Goal: Use online tool/utility: Use online tool/utility

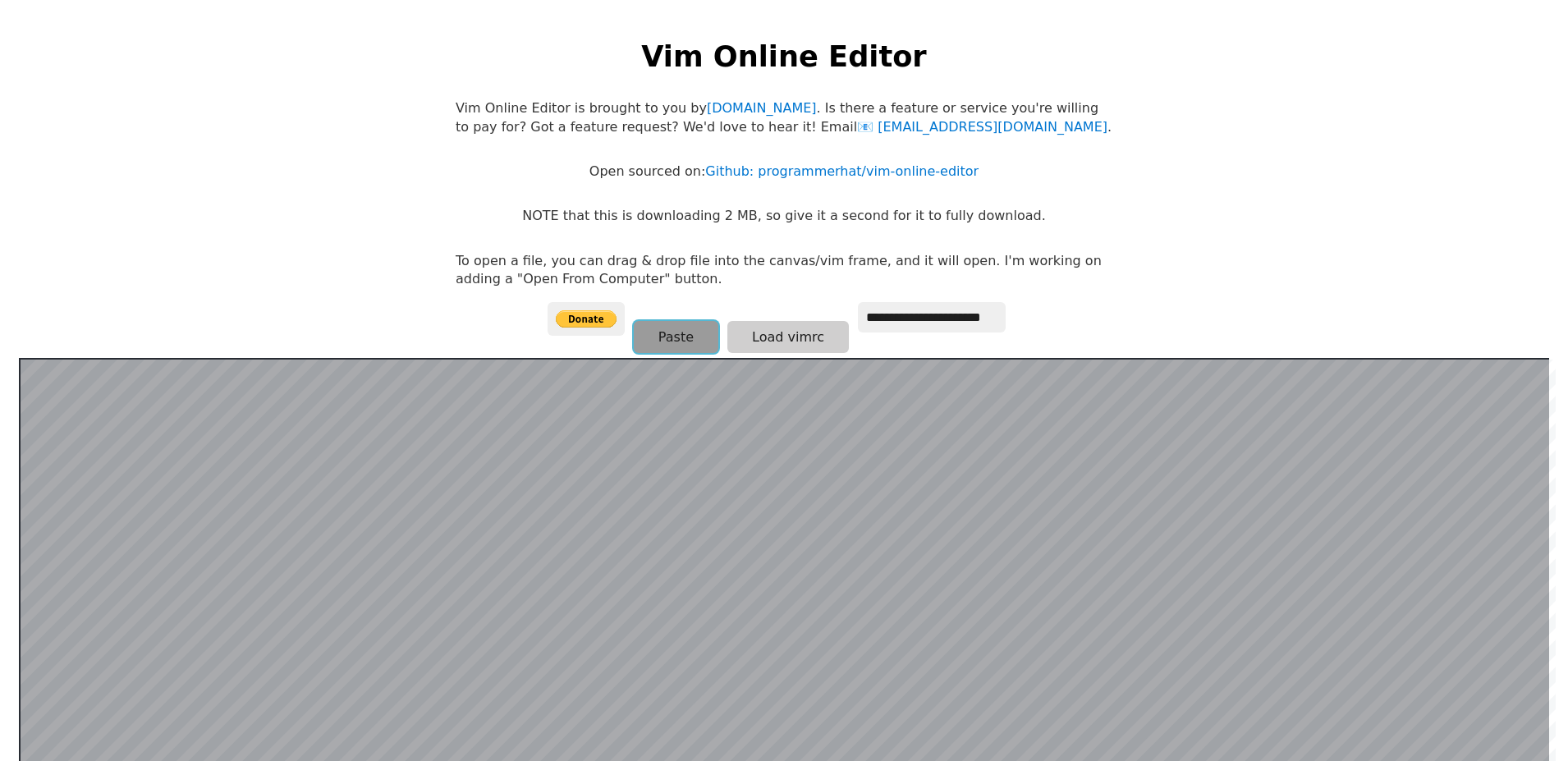
click at [634, 347] on button "Paste" at bounding box center [676, 336] width 85 height 32
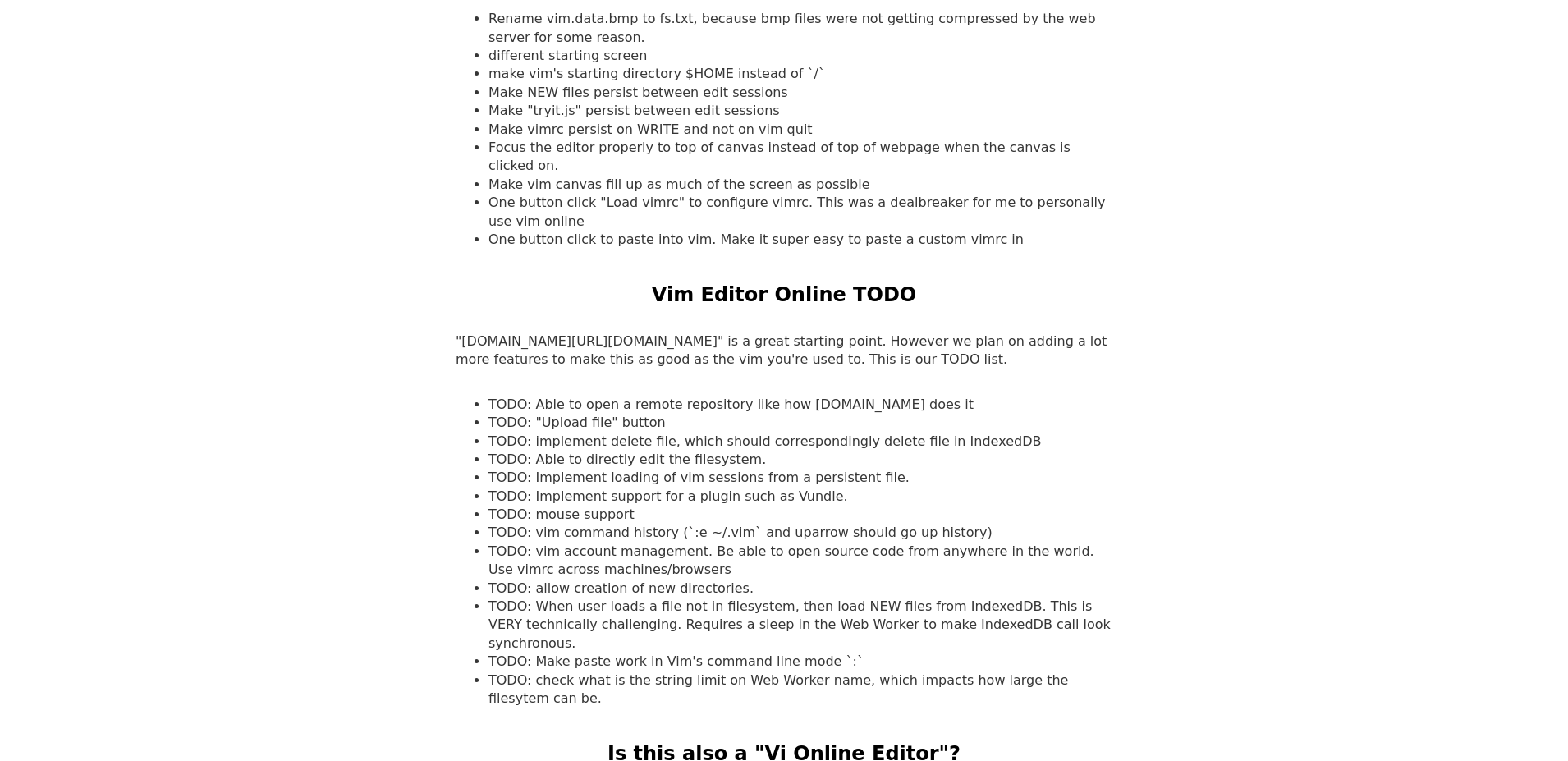
scroll to position [1542, 0]
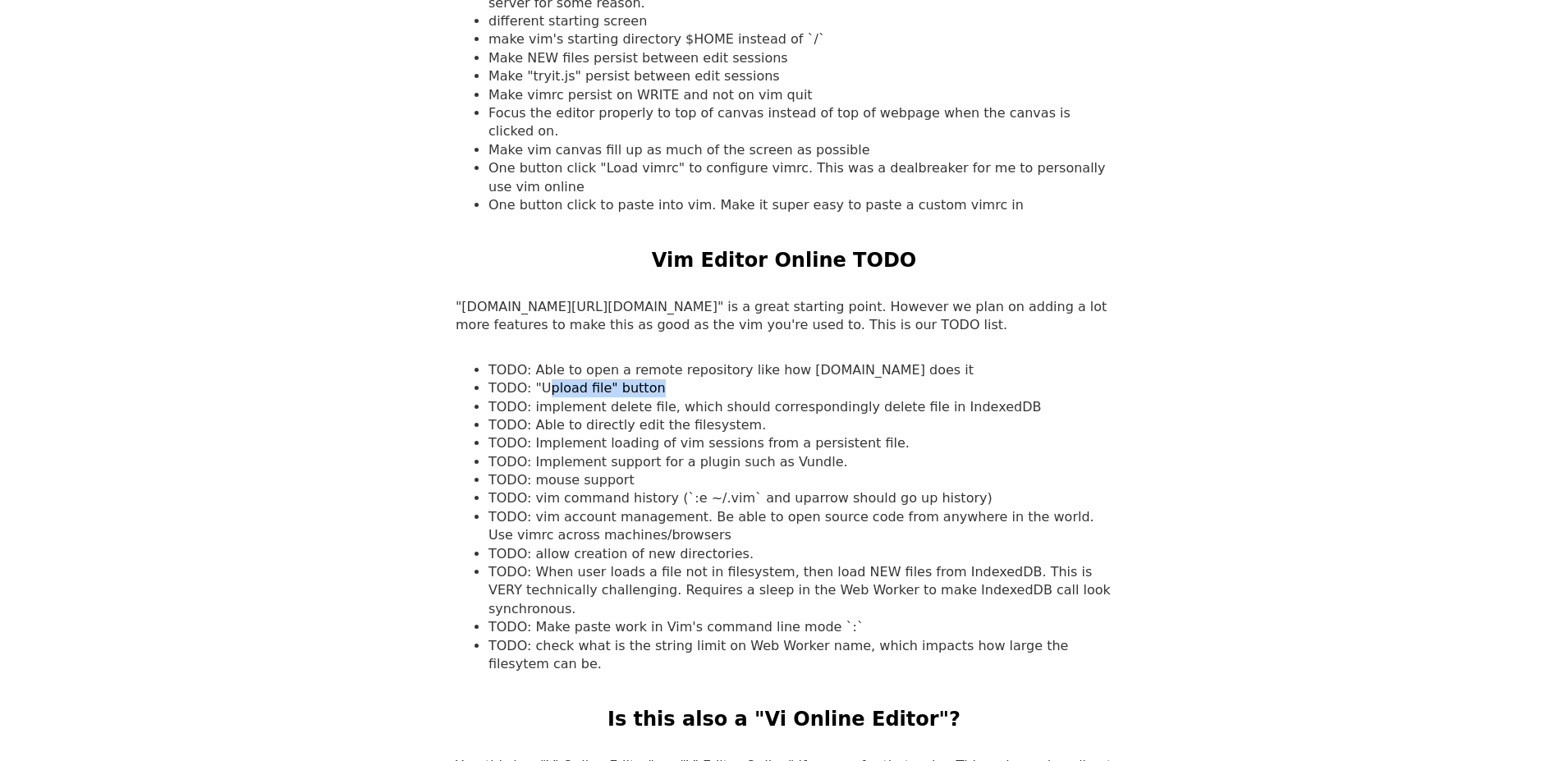
drag, startPoint x: 547, startPoint y: 374, endPoint x: 680, endPoint y: 376, distance: 133.0
click at [680, 379] on li "TODO: "Upload file" button" at bounding box center [801, 388] width 624 height 18
click at [692, 379] on li "TODO: "Upload file" button" at bounding box center [801, 388] width 624 height 18
drag, startPoint x: 540, startPoint y: 392, endPoint x: 1053, endPoint y: 384, distance: 513.1
click at [943, 398] on li "TODO: implement delete file, which should correspondingly delete file in Indexe…" at bounding box center [801, 407] width 624 height 18
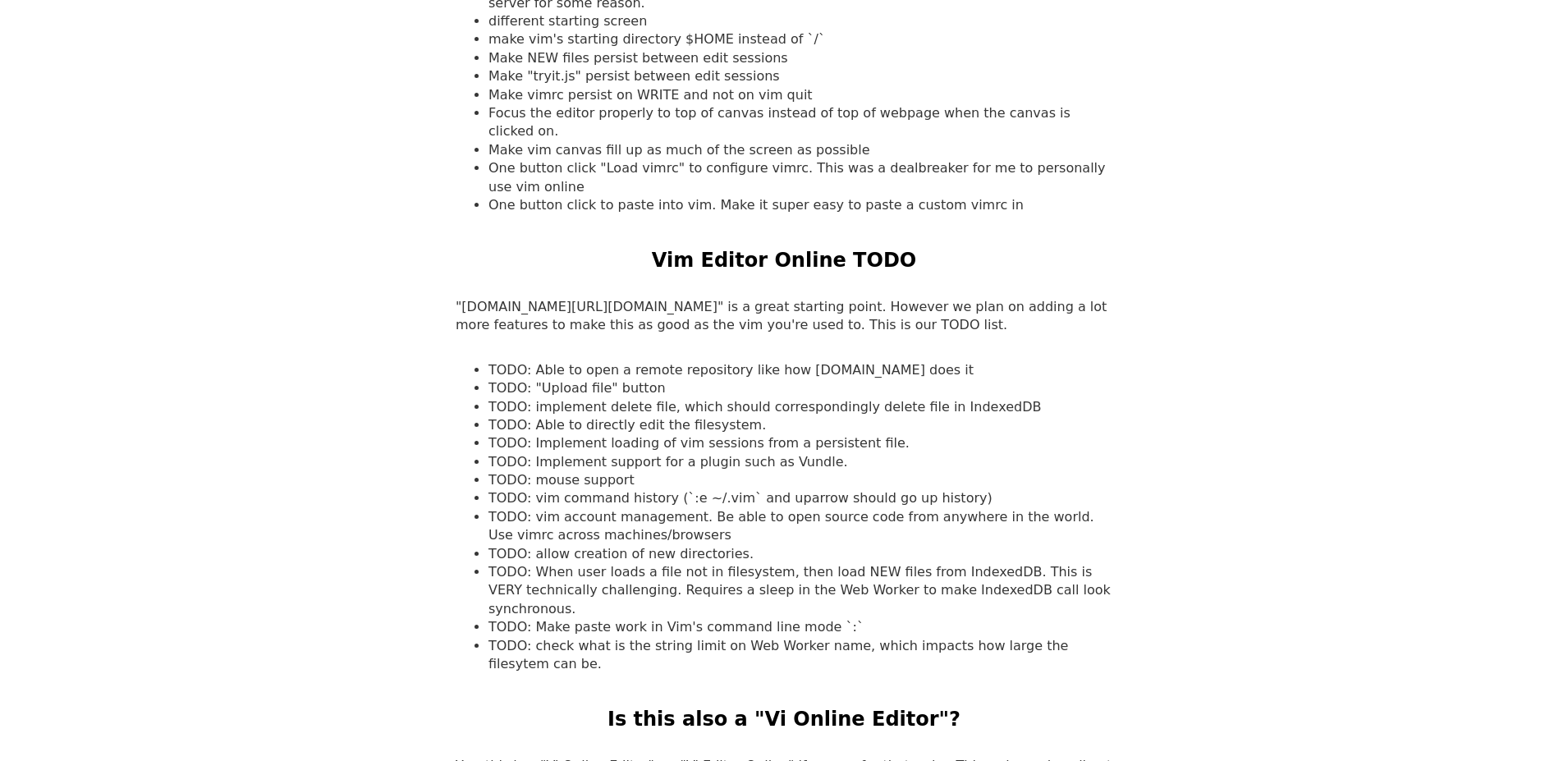
drag, startPoint x: 1287, startPoint y: 403, endPoint x: 1303, endPoint y: 409, distance: 17.1
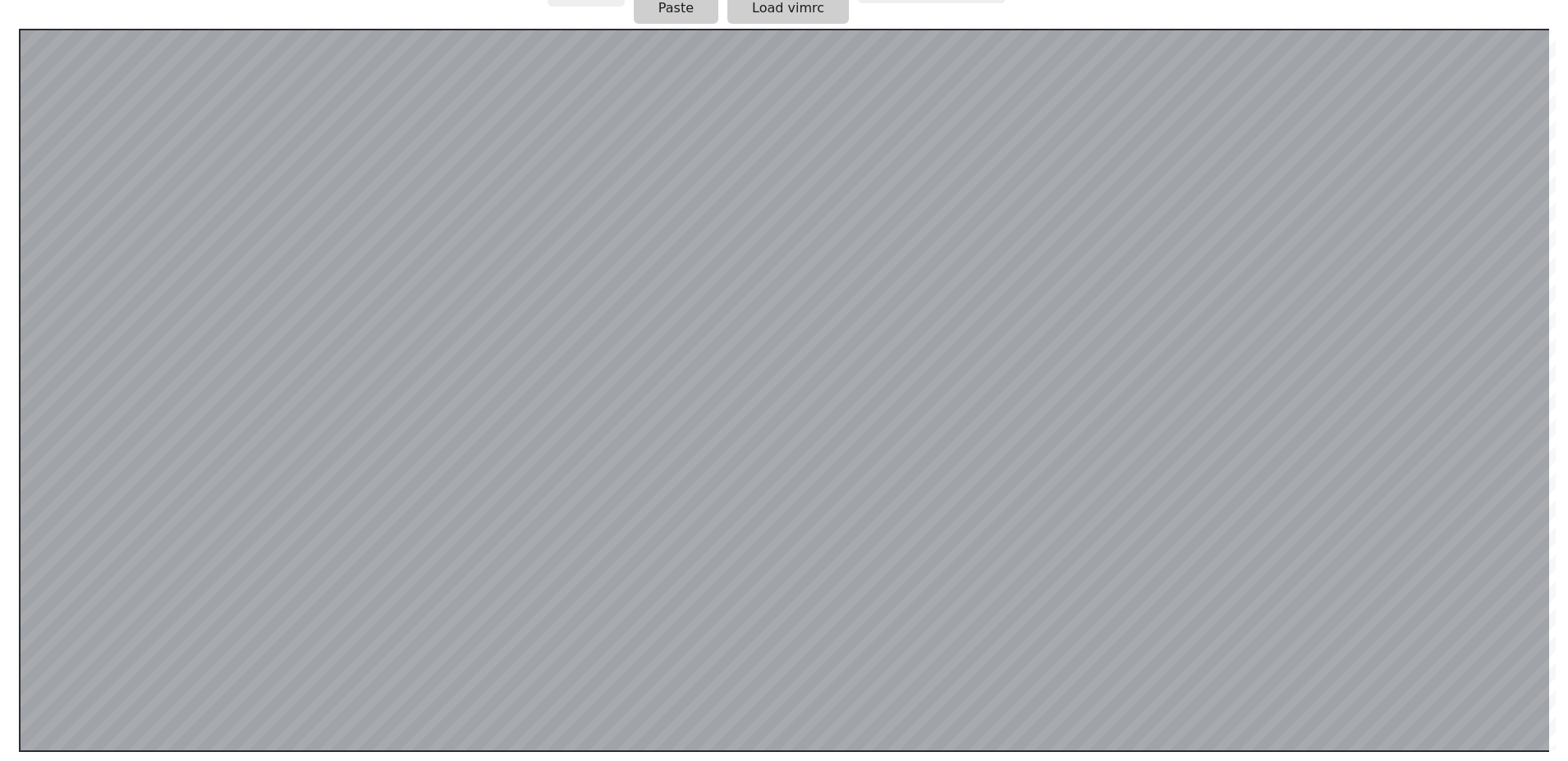
scroll to position [0, 0]
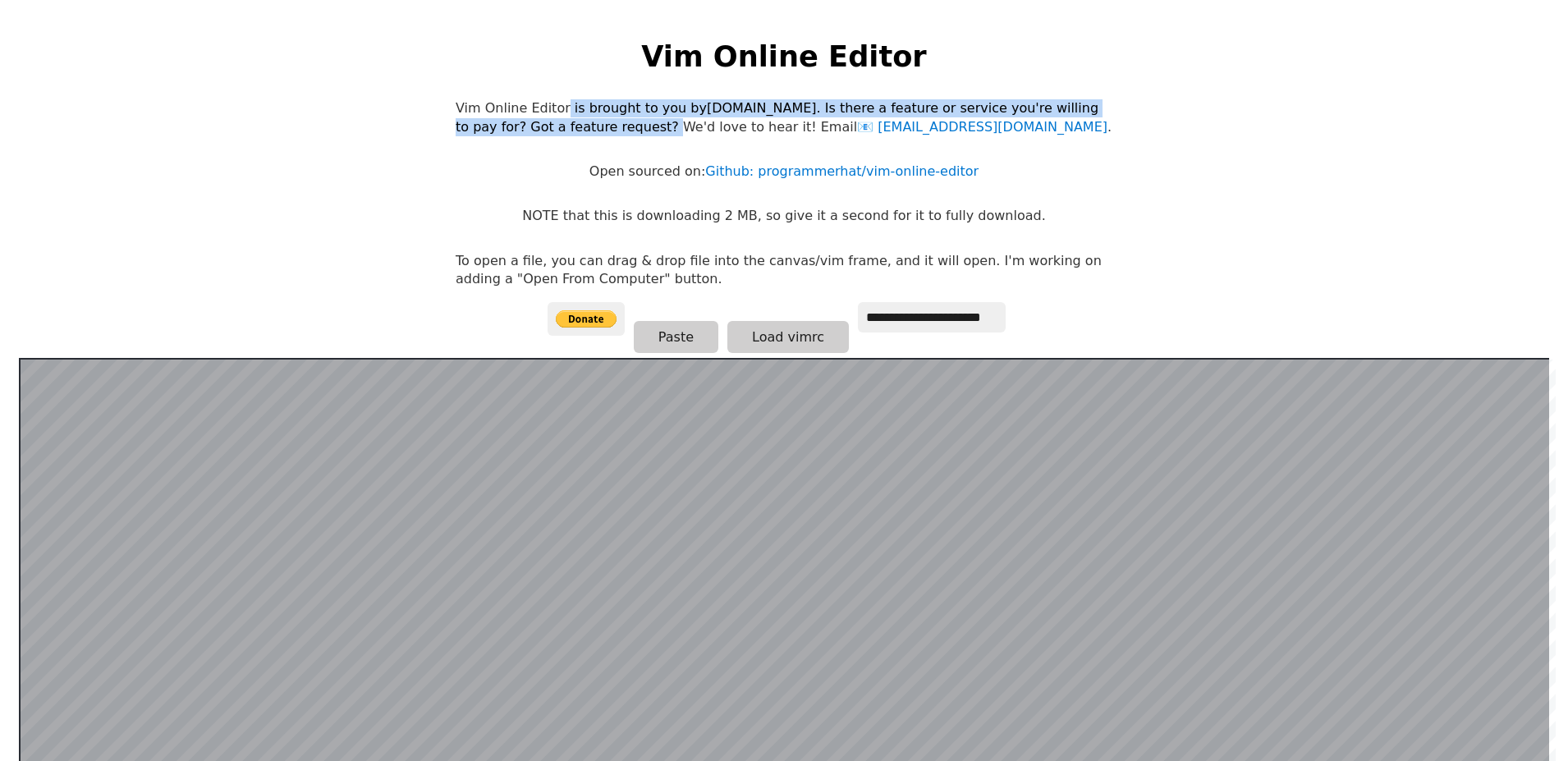
drag, startPoint x: 580, startPoint y: 104, endPoint x: 650, endPoint y: 130, distance: 74.7
click at [650, 130] on p "Vim Online Editor is brought to you by [DOMAIN_NAME] . Is there a feature or se…" at bounding box center [784, 117] width 657 height 37
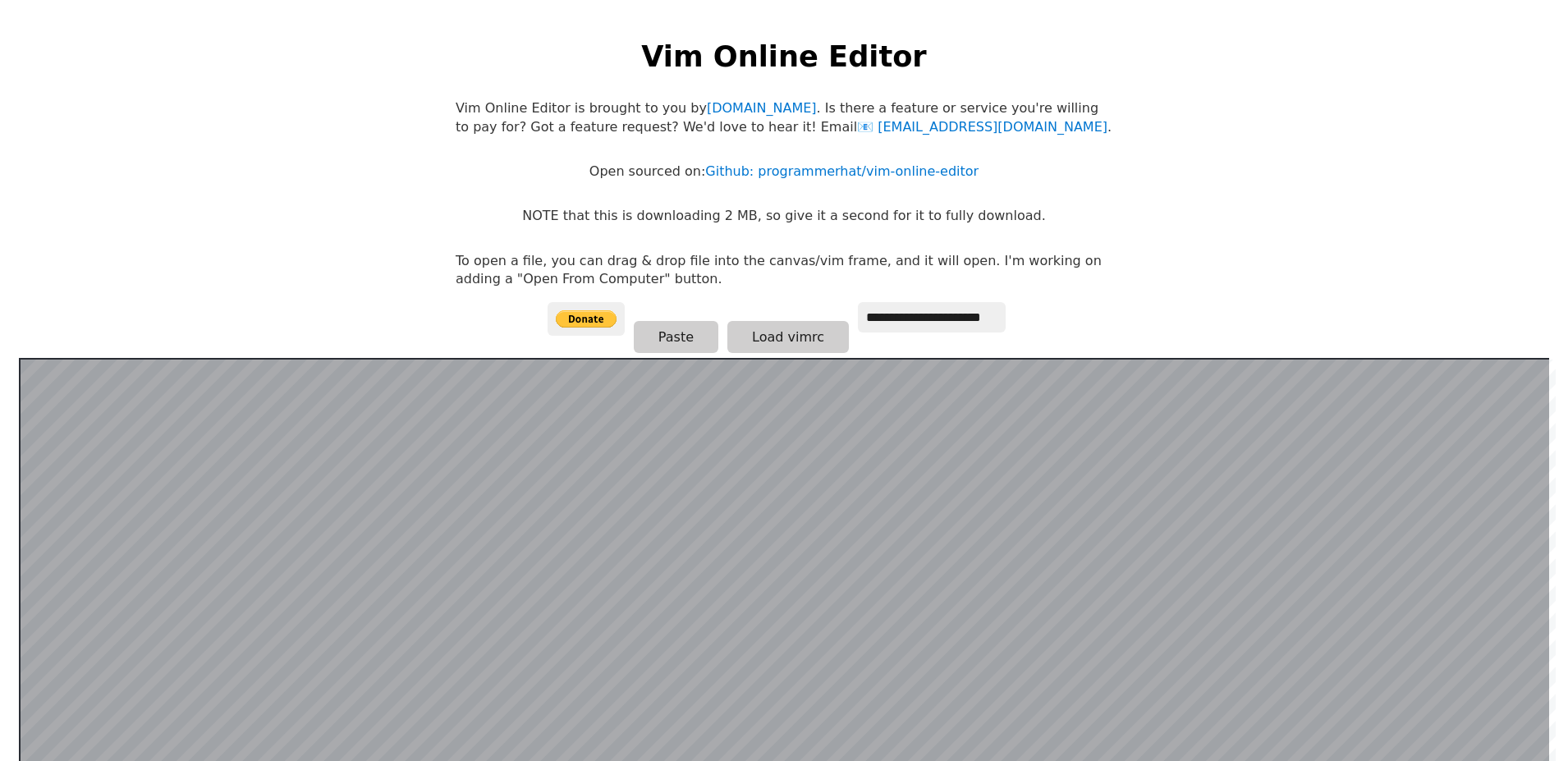
click at [577, 171] on body "**********" at bounding box center [784, 397] width 674 height 761
drag, startPoint x: 577, startPoint y: 171, endPoint x: 434, endPoint y: 194, distance: 144.8
drag, startPoint x: 434, startPoint y: 194, endPoint x: 645, endPoint y: 2, distance: 285.3
click at [392, 187] on html "**********" at bounding box center [784, 397] width 1568 height 793
